Goal: Task Accomplishment & Management: Use online tool/utility

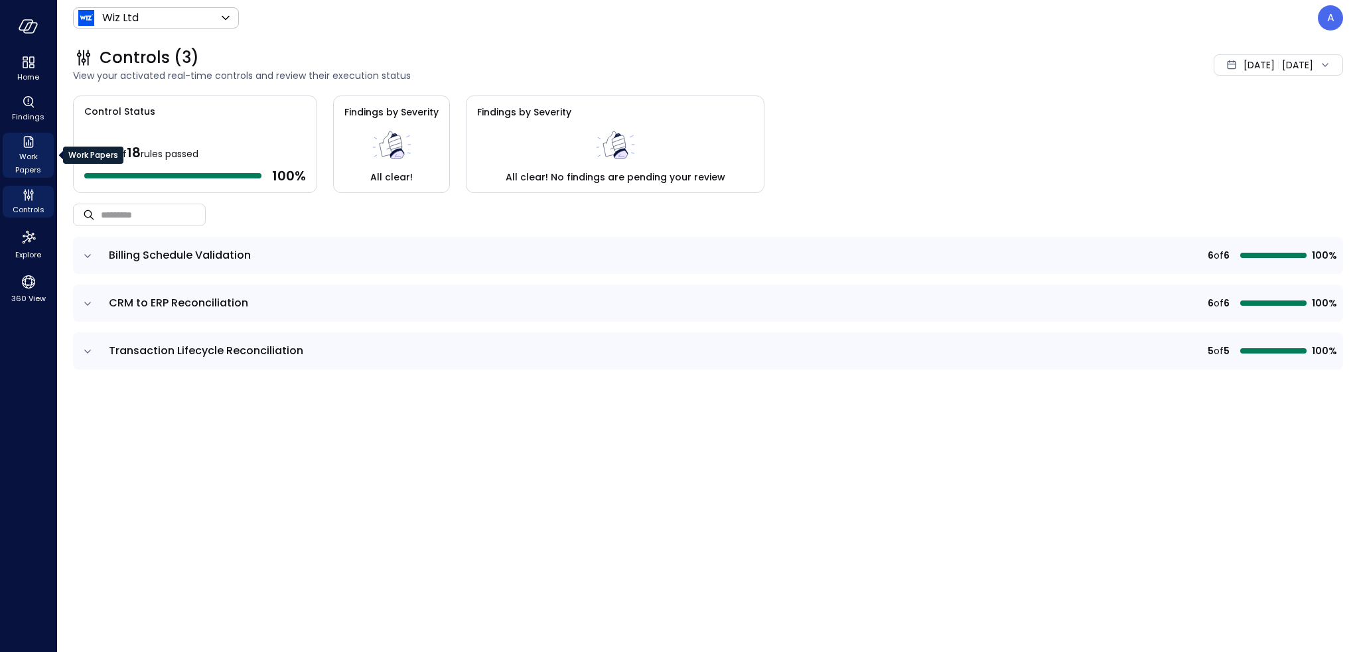
click at [29, 163] on span "Work Papers" at bounding box center [28, 163] width 40 height 27
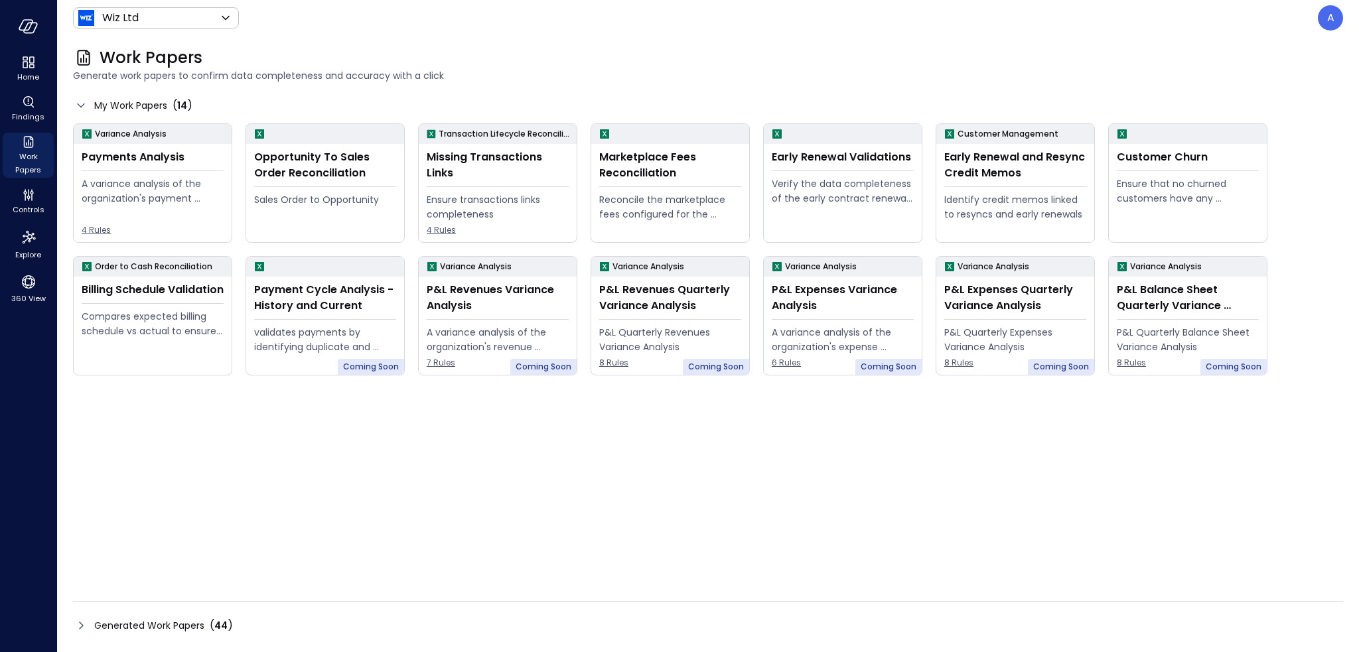
click at [805, 473] on div "Variance Analysis Payments Analysis A variance analysis of the organization's p…" at bounding box center [708, 344] width 1270 height 443
click at [147, 336] on div "Compares expected billing schedule vs actual to ensure timely and compliant inv…" at bounding box center [153, 323] width 142 height 29
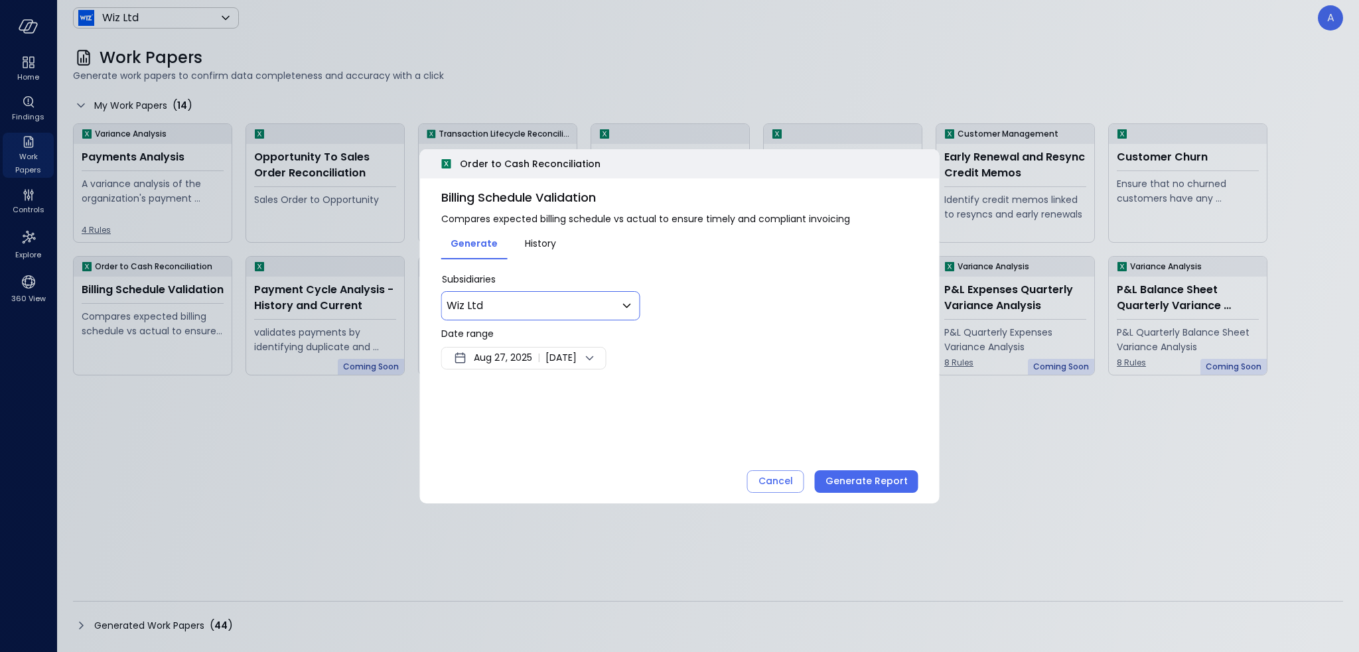
click at [619, 310] on icon at bounding box center [627, 306] width 16 height 16
click at [538, 354] on div "Select all" at bounding box center [540, 344] width 183 height 27
type input "********"
click at [804, 347] on div at bounding box center [679, 326] width 1359 height 652
click at [577, 361] on span "Sep 3, 2025" at bounding box center [561, 358] width 31 height 16
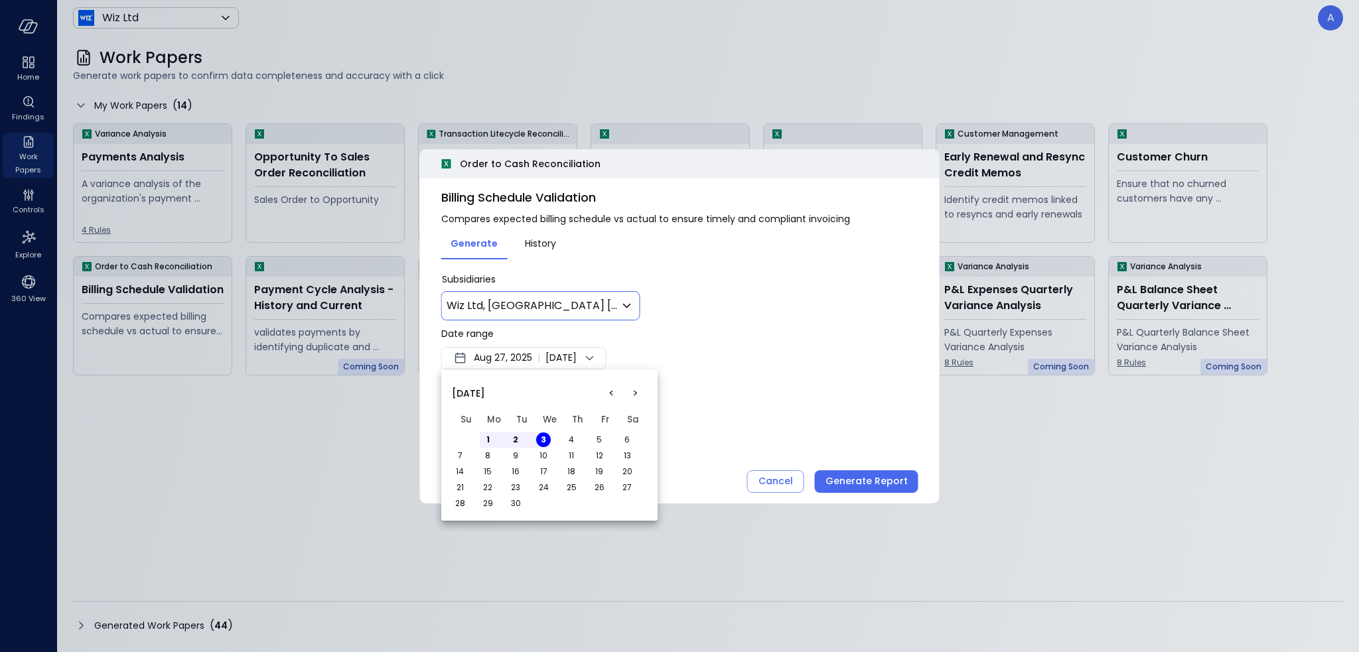
click at [612, 392] on button "<" at bounding box center [611, 394] width 24 height 24
click at [598, 438] on button "1" at bounding box center [599, 440] width 15 height 15
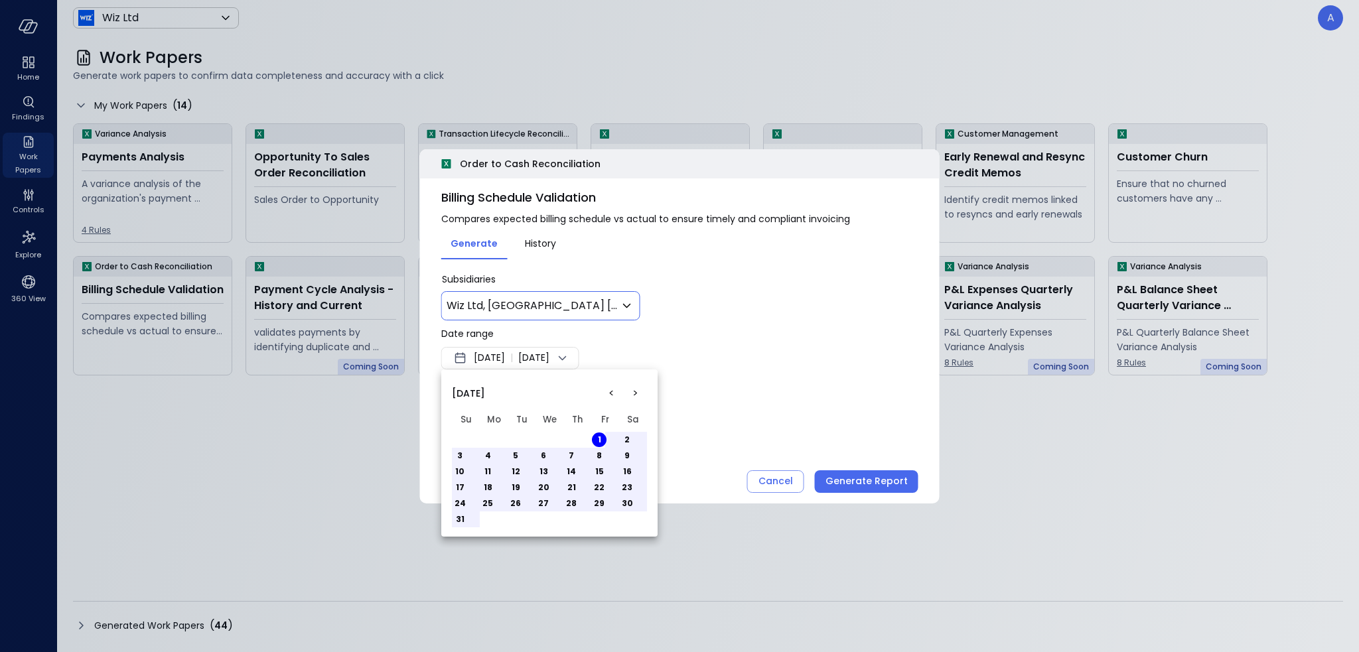
click at [459, 524] on button "31" at bounding box center [460, 519] width 15 height 15
click at [809, 387] on div at bounding box center [679, 326] width 1359 height 652
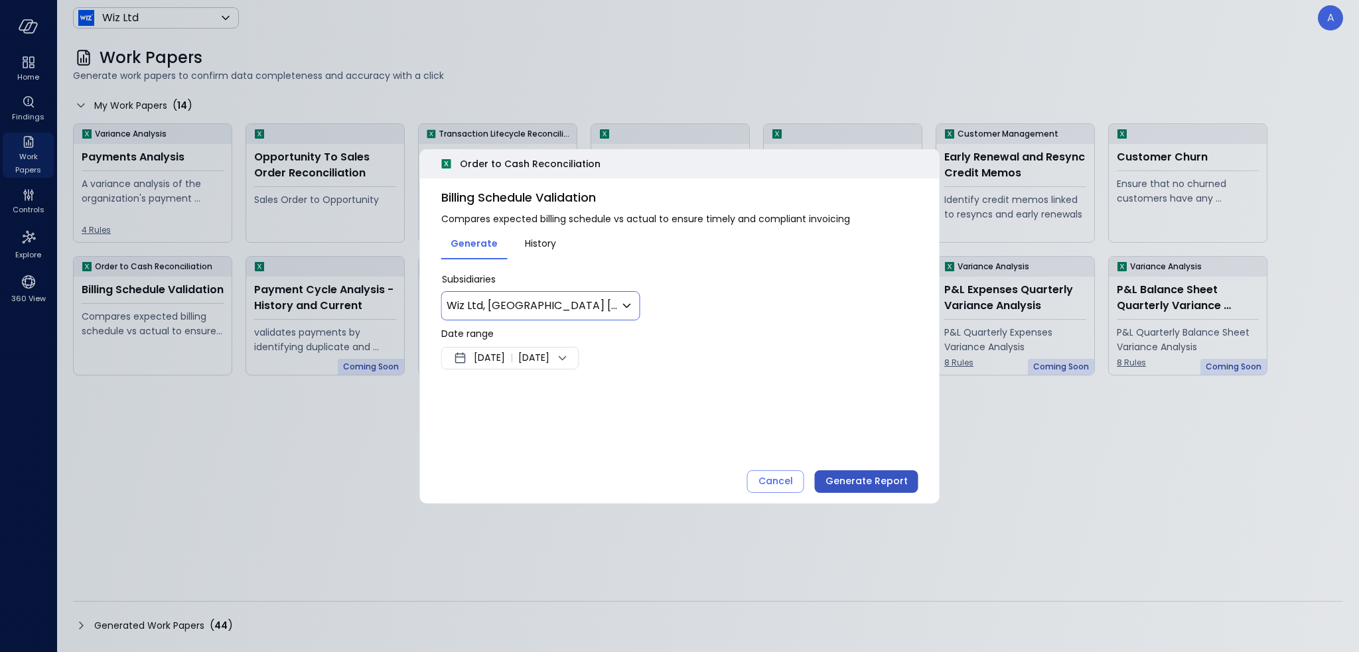
click at [863, 487] on div "Generate Report" at bounding box center [867, 481] width 82 height 17
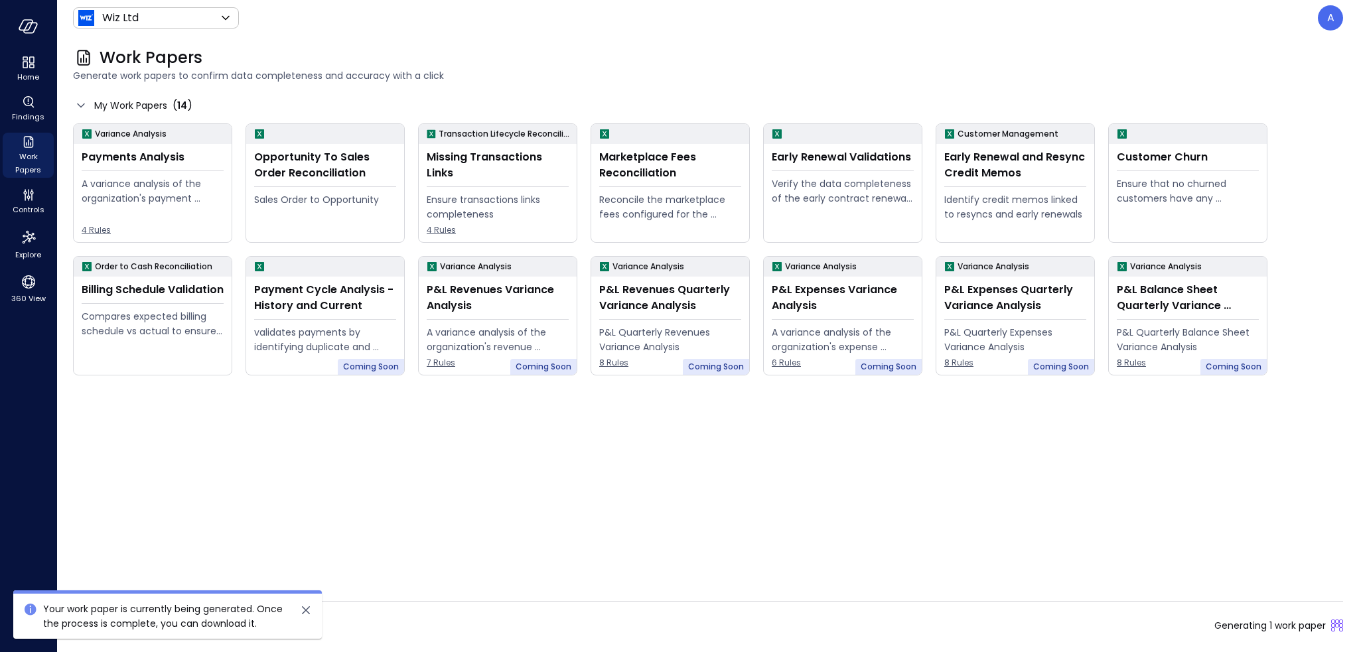
click at [611, 463] on div "Variance Analysis Payments Analysis A variance analysis of the organization's p…" at bounding box center [708, 344] width 1270 height 443
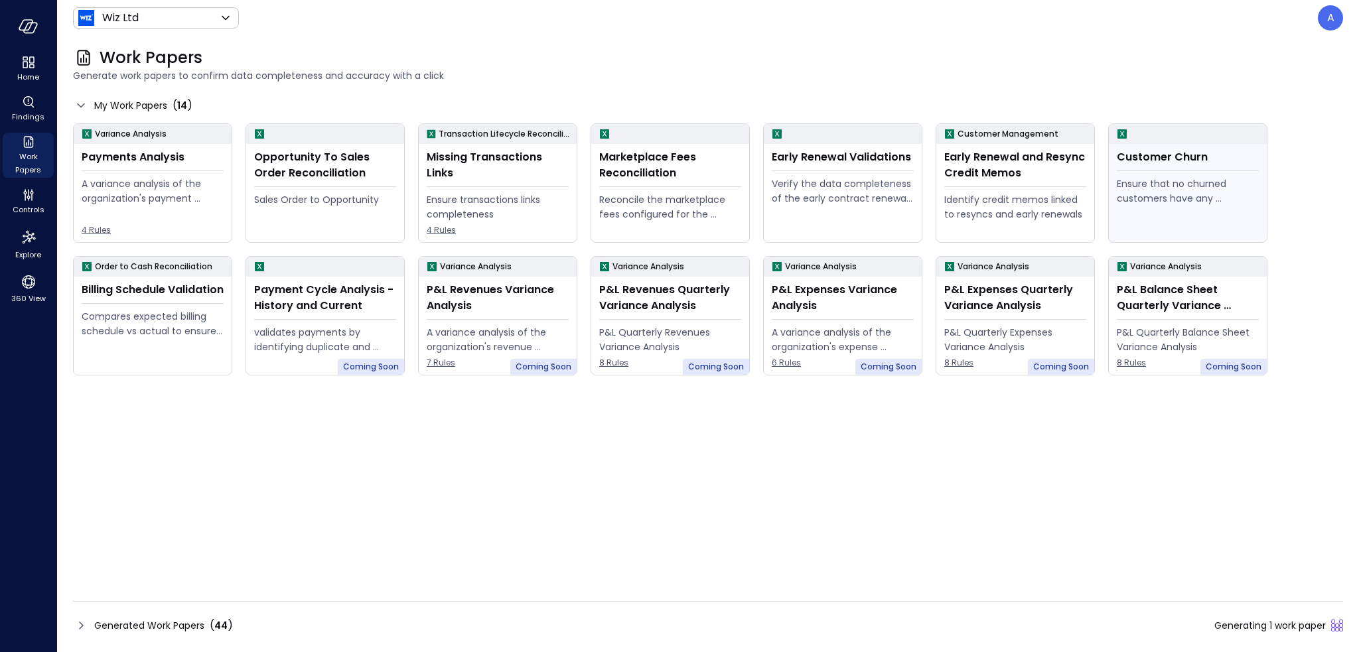
click at [1168, 212] on div "Ensure that no churned customers have any remaining open invoices" at bounding box center [1188, 207] width 142 height 60
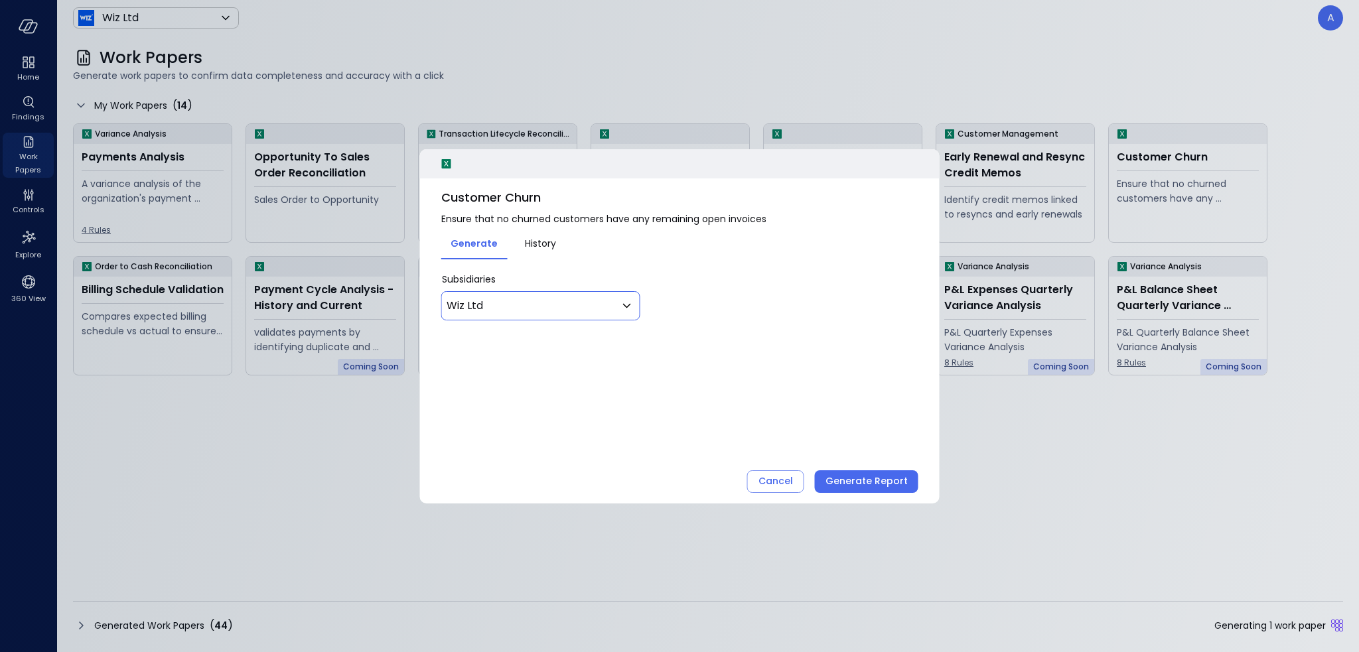
click at [595, 298] on body "Home Findings Work Papers Controls Explore 360 View Wiz Ltd ****** ​ A Work Pap…" at bounding box center [679, 326] width 1359 height 652
click at [528, 344] on div "Select all" at bounding box center [540, 344] width 183 height 27
type input "********"
click at [839, 442] on div at bounding box center [679, 326] width 1359 height 652
click at [864, 481] on div "Generate Report" at bounding box center [867, 481] width 82 height 17
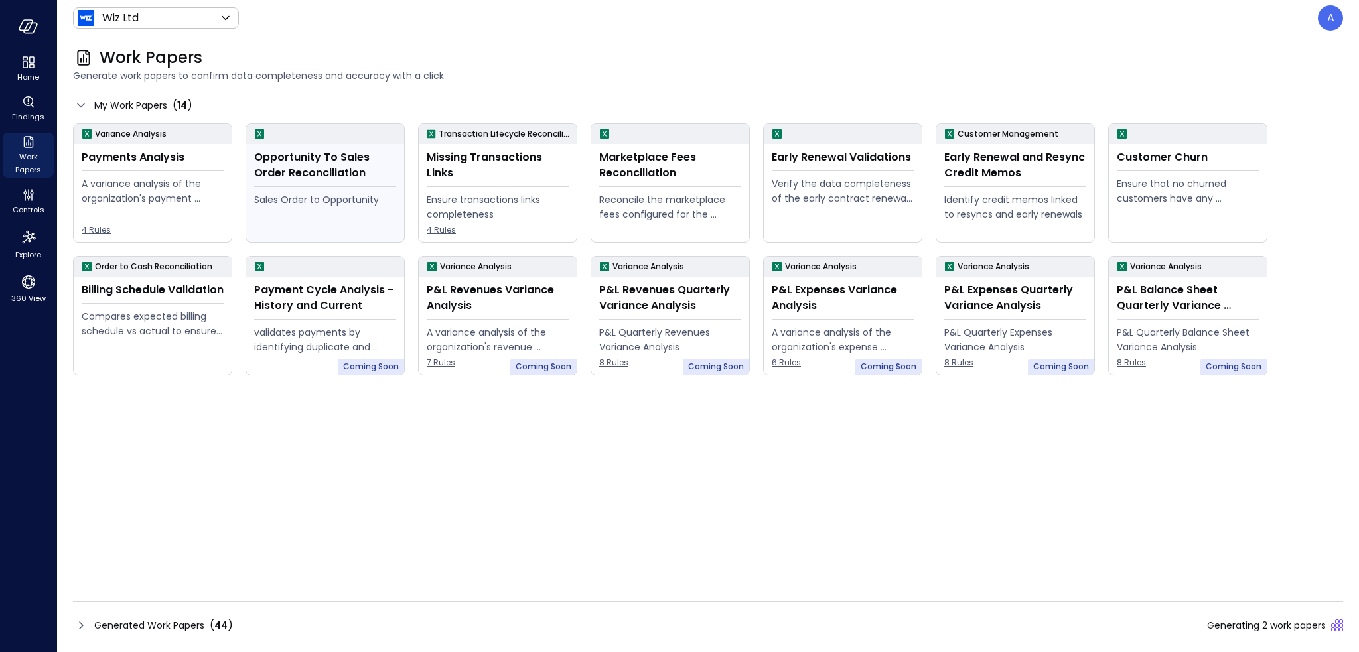
click at [365, 168] on div "Opportunity To Sales Order Reconciliation" at bounding box center [325, 165] width 142 height 32
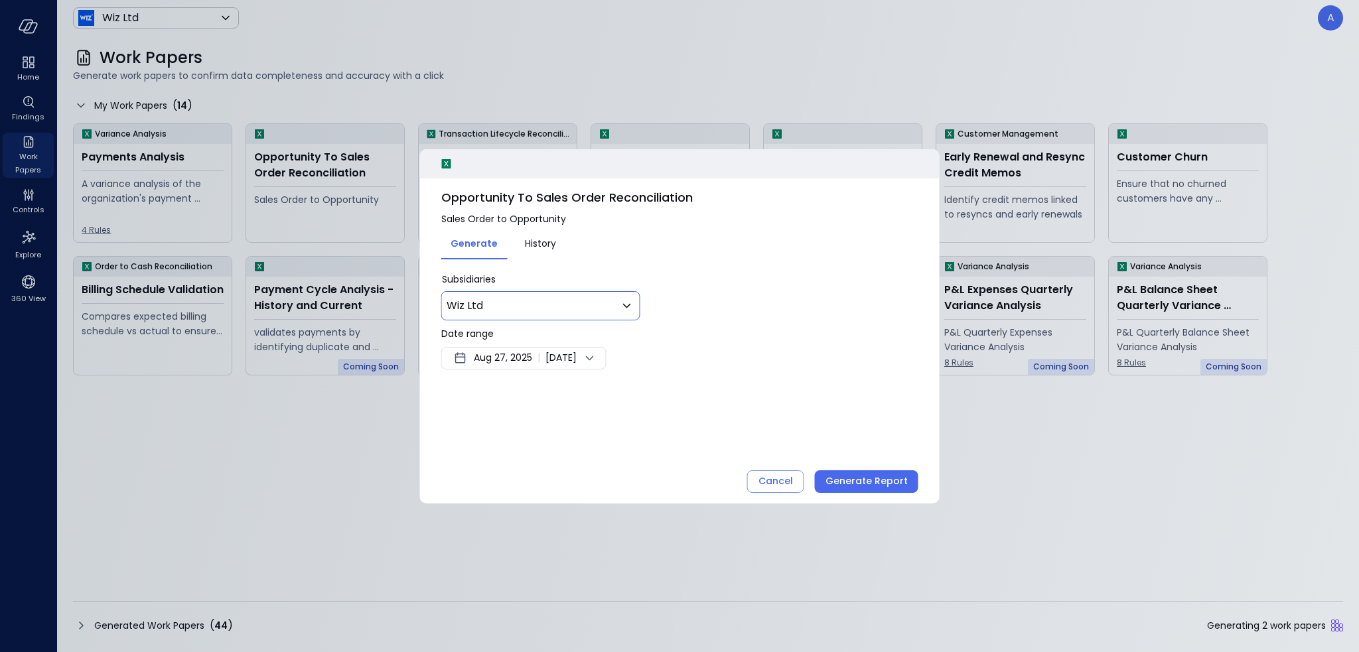
click at [585, 312] on body "Home Findings Work Papers Controls Explore 360 View Wiz Ltd ****** ​ A Work Pap…" at bounding box center [679, 326] width 1359 height 652
click at [562, 340] on div "Select all" at bounding box center [540, 344] width 183 height 27
type input "********"
click at [860, 487] on div at bounding box center [679, 326] width 1359 height 652
click at [864, 484] on div "Generate Report" at bounding box center [867, 481] width 82 height 17
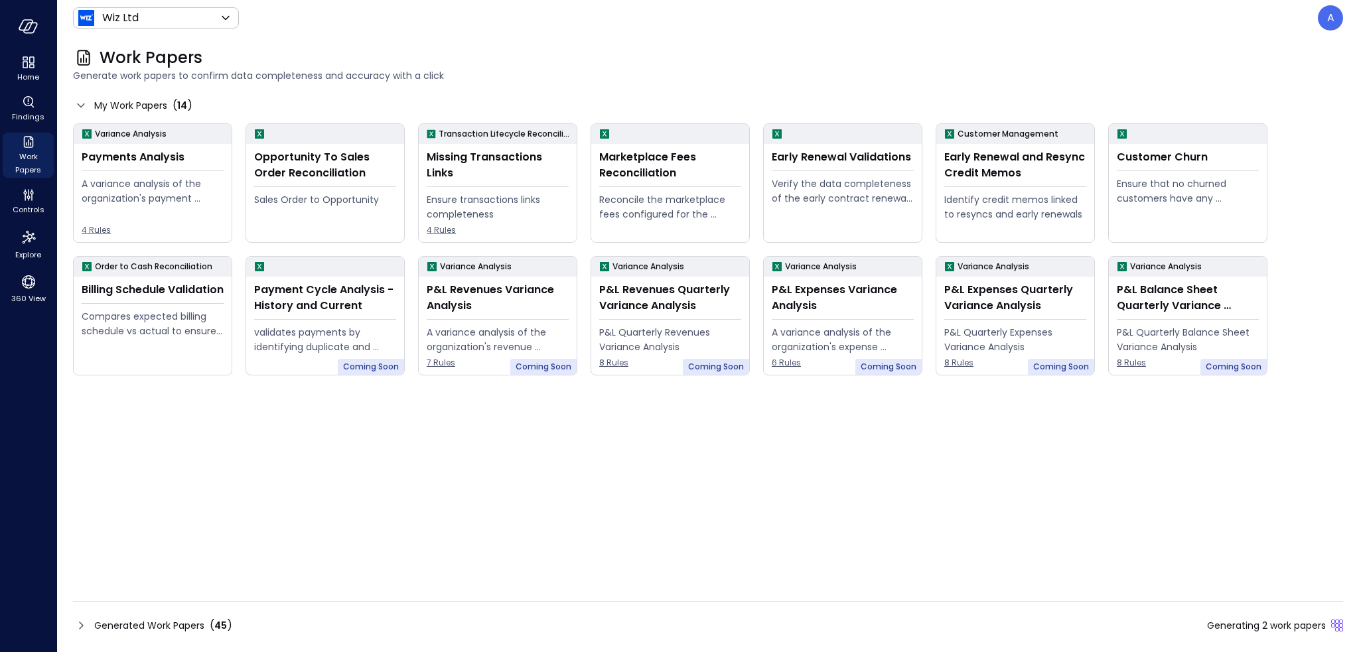
click at [1231, 621] on span "Generating 2 work papers" at bounding box center [1266, 626] width 119 height 15
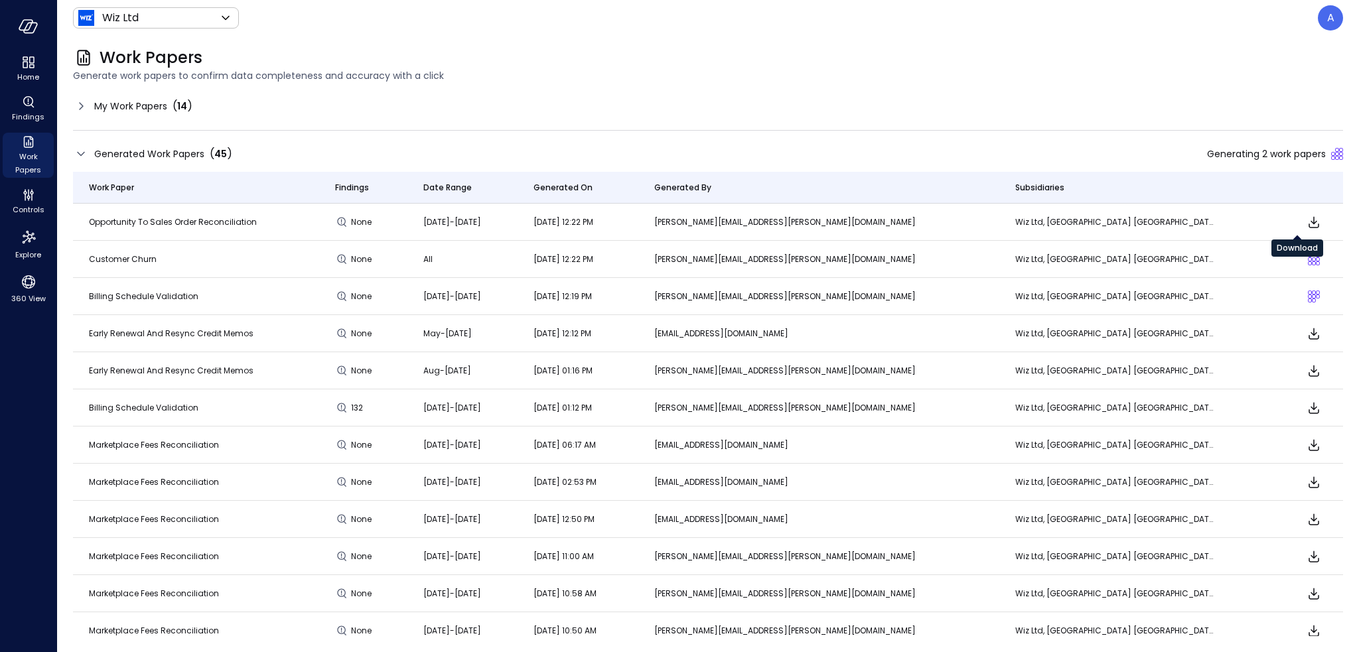
click at [1306, 226] on icon "Download" at bounding box center [1314, 222] width 16 height 16
click at [1096, 103] on div "My Work Papers ( 14 )" at bounding box center [708, 106] width 1270 height 21
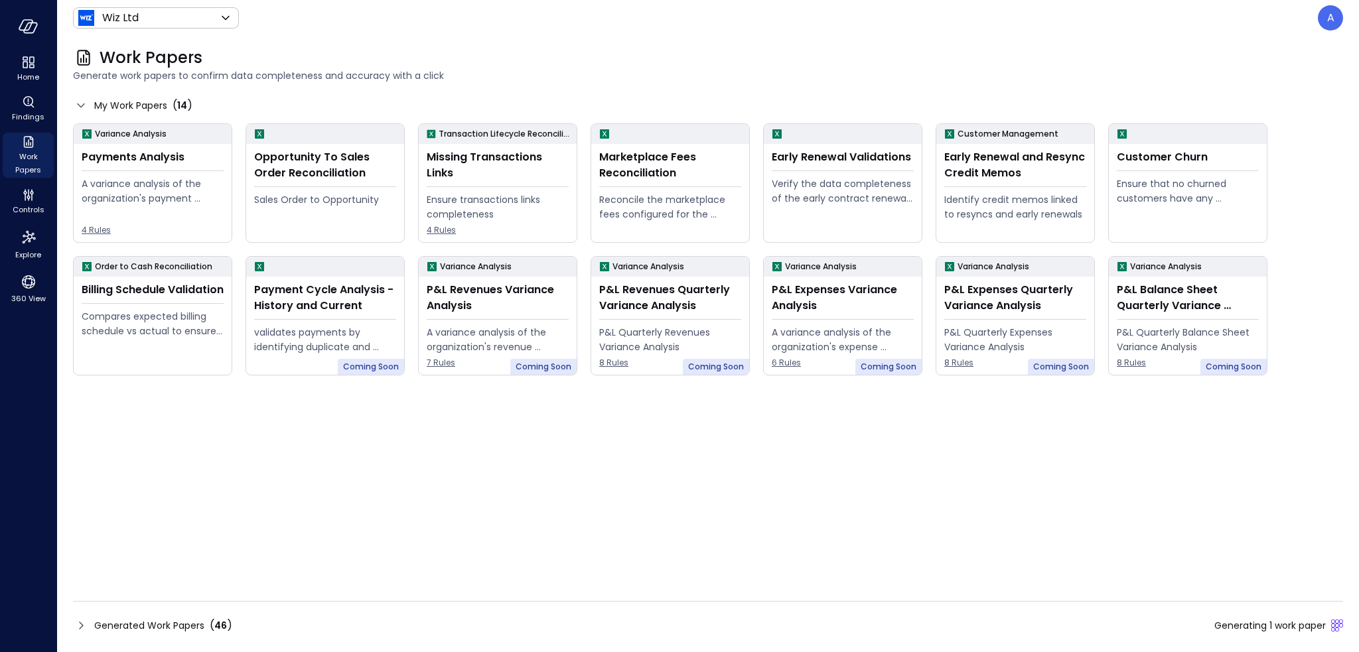
click at [1229, 621] on span "Generating 1 work paper" at bounding box center [1271, 626] width 112 height 15
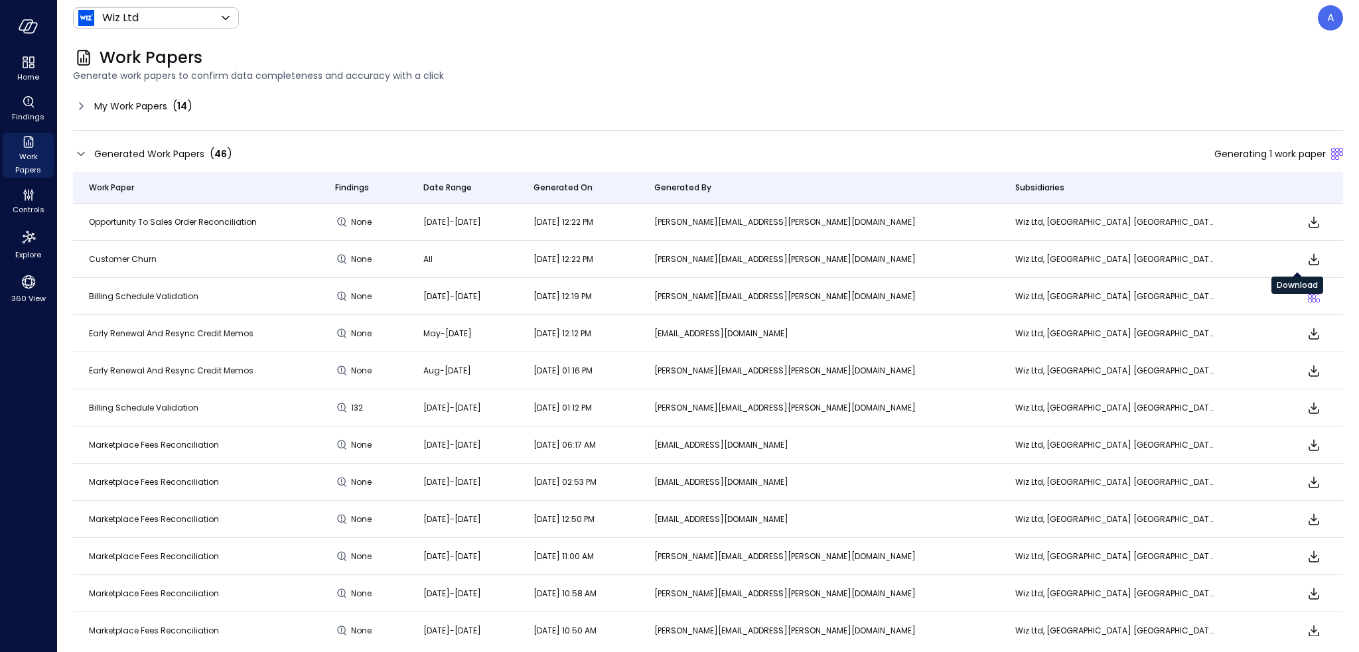
click at [1306, 259] on icon "Download" at bounding box center [1314, 260] width 16 height 16
